Goal: Find specific page/section: Find specific page/section

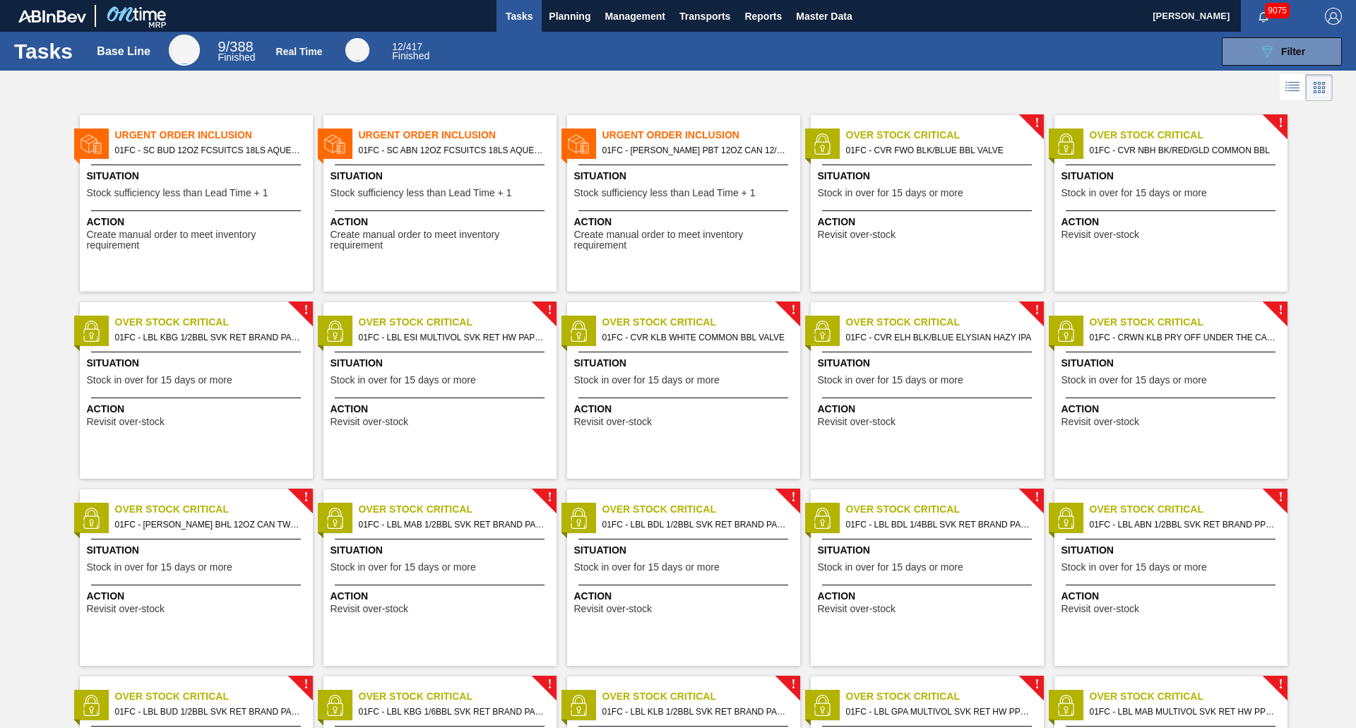
click at [217, 169] on span "Situation" at bounding box center [198, 176] width 222 height 15
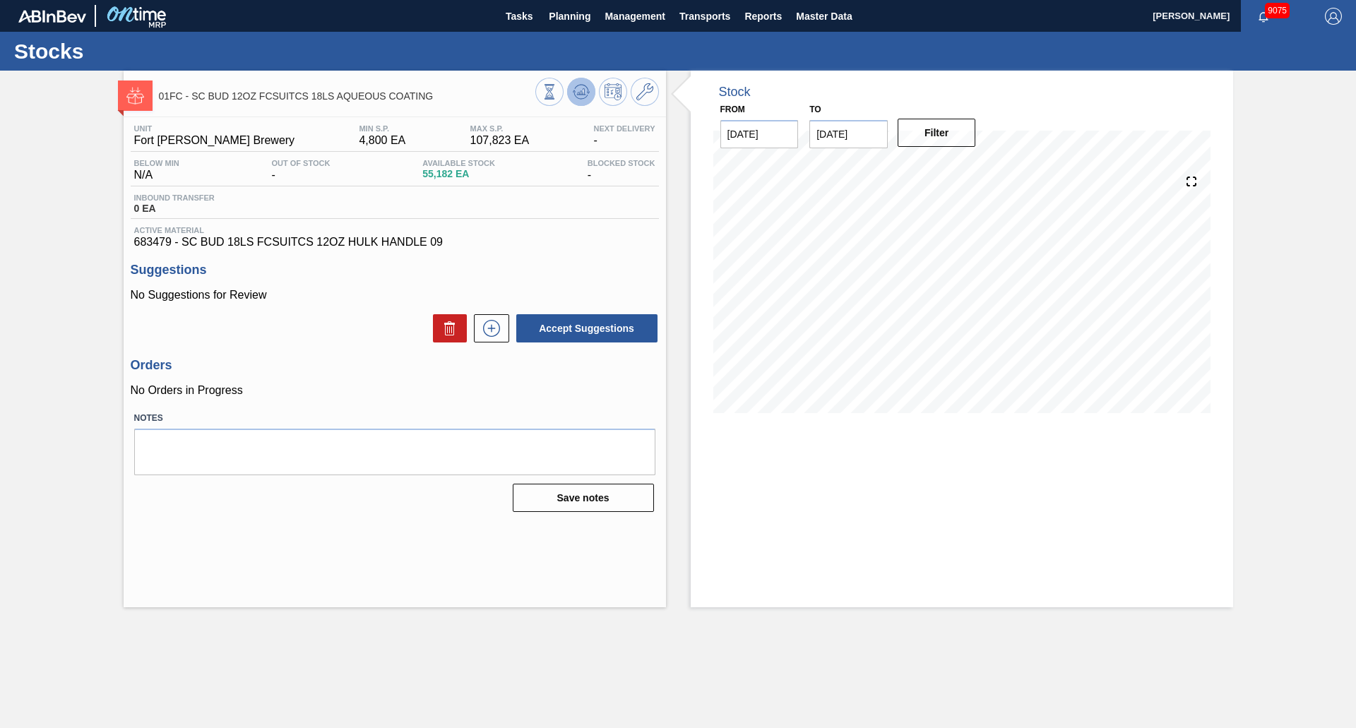
click at [557, 91] on icon at bounding box center [550, 92] width 16 height 16
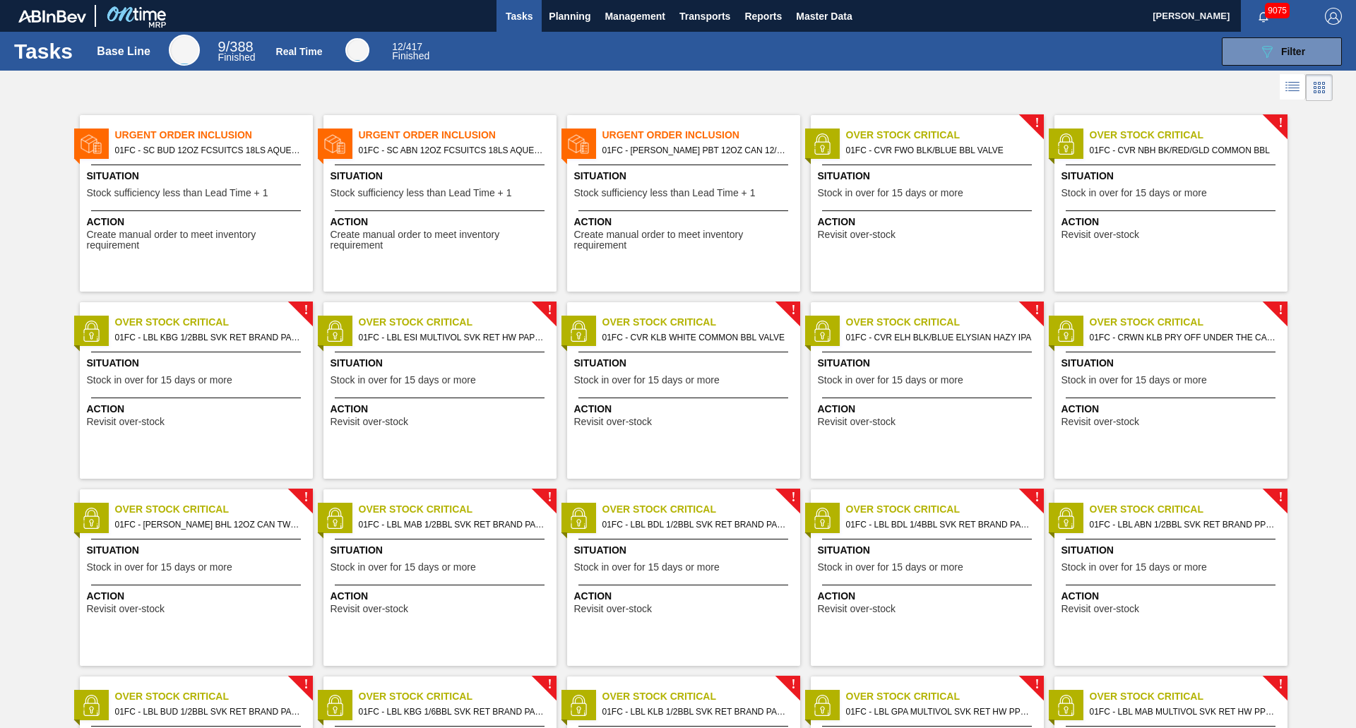
click at [490, 171] on span "Situation" at bounding box center [441, 176] width 222 height 15
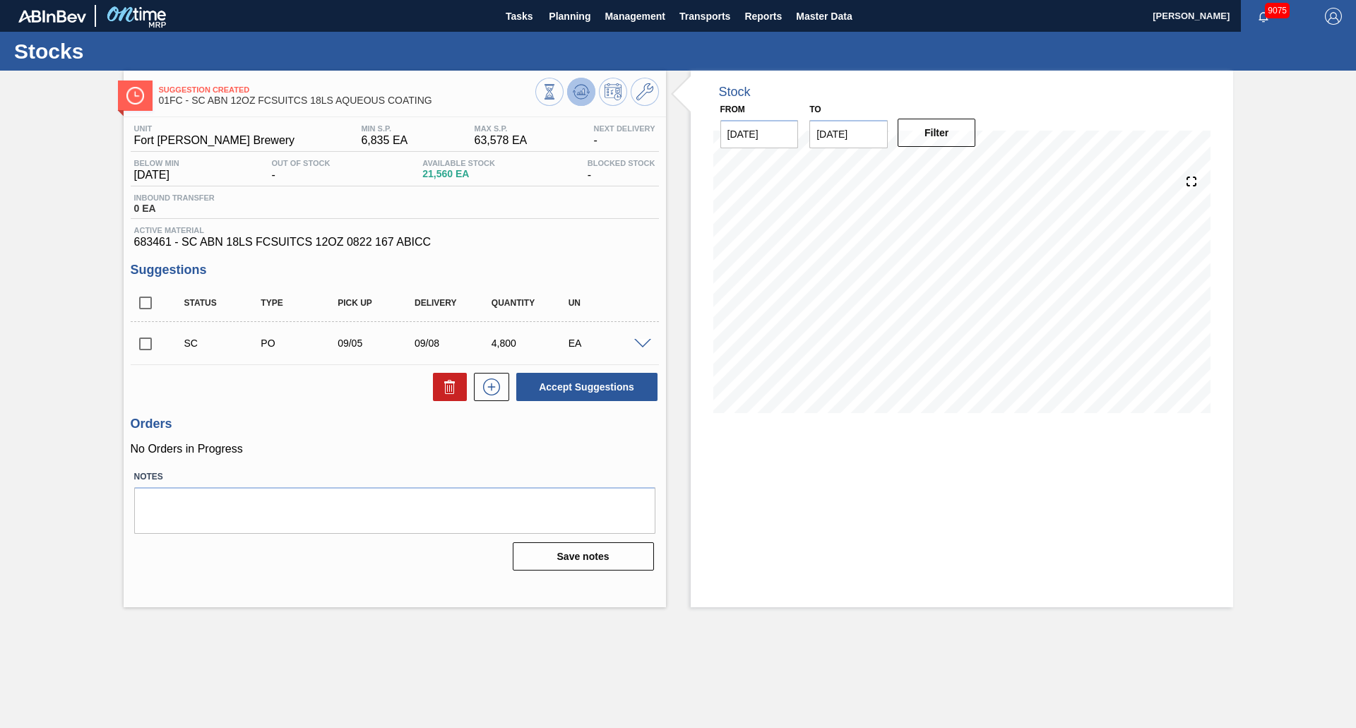
click at [582, 99] on icon at bounding box center [580, 95] width 14 height 7
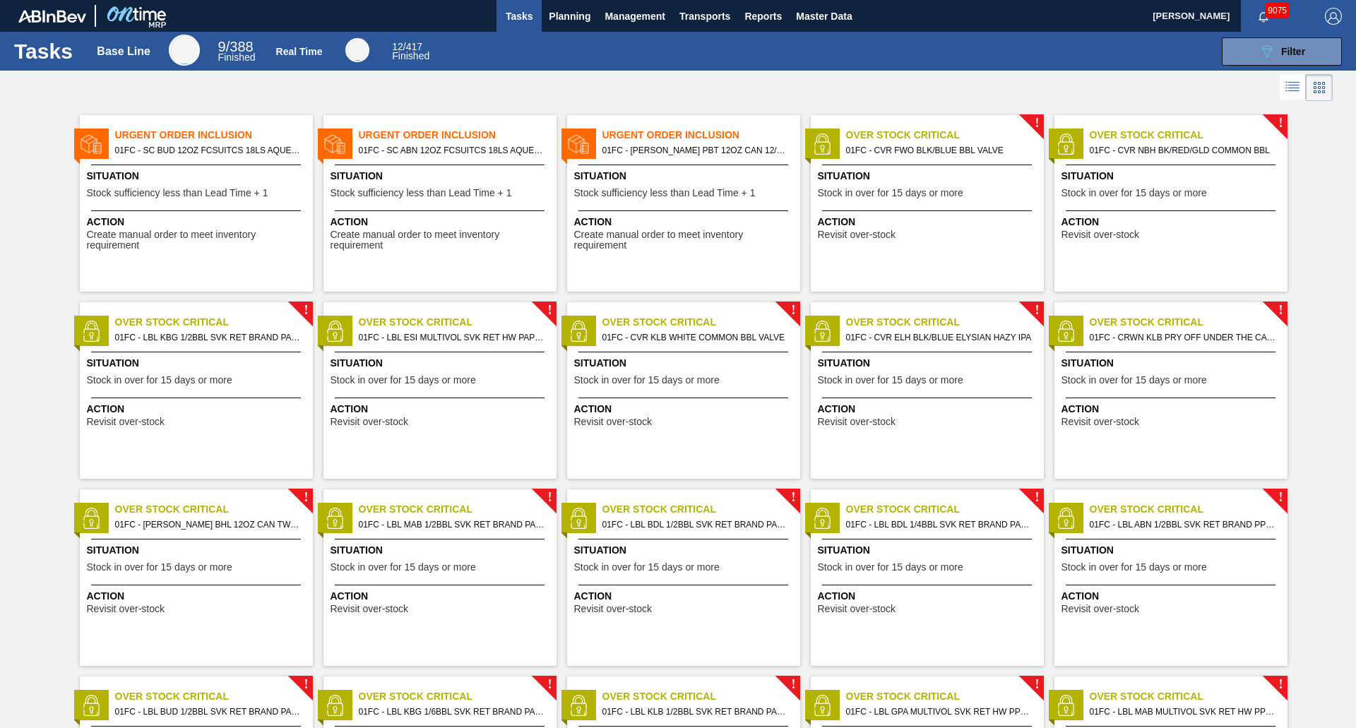
click at [707, 217] on span "Action" at bounding box center [685, 222] width 222 height 15
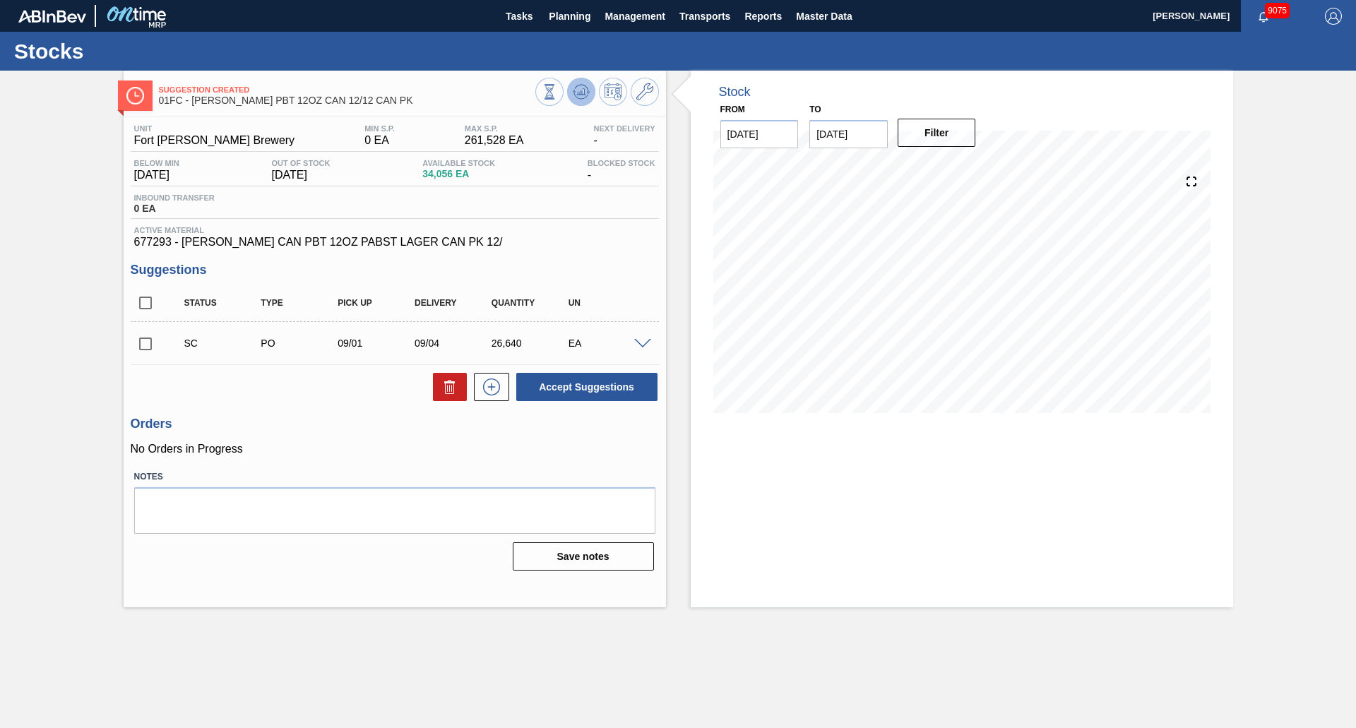
click at [557, 90] on icon at bounding box center [550, 92] width 16 height 16
